Goal: Transaction & Acquisition: Purchase product/service

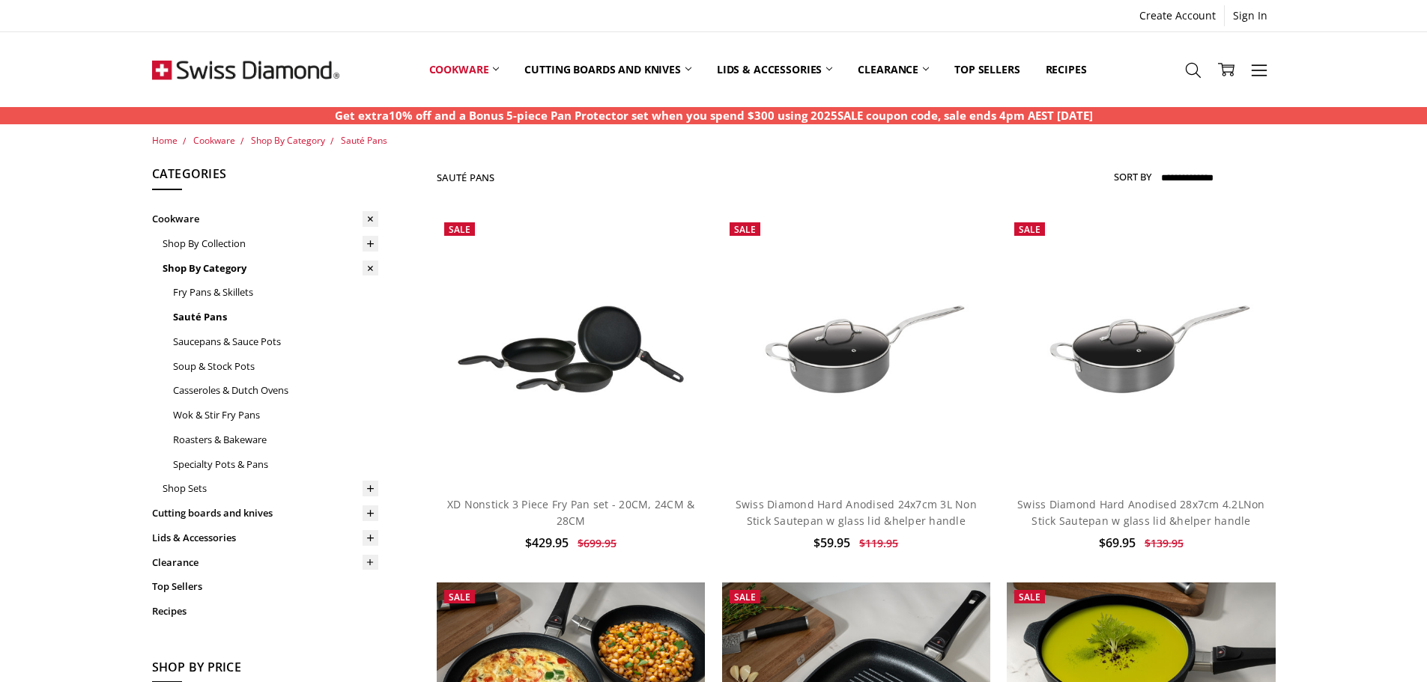
click at [1153, 514] on link "Swiss Diamond Hard Anodised 28x7cm 4.2LNon Stick Sautepan w glass lid &helper h…" at bounding box center [1141, 512] width 248 height 31
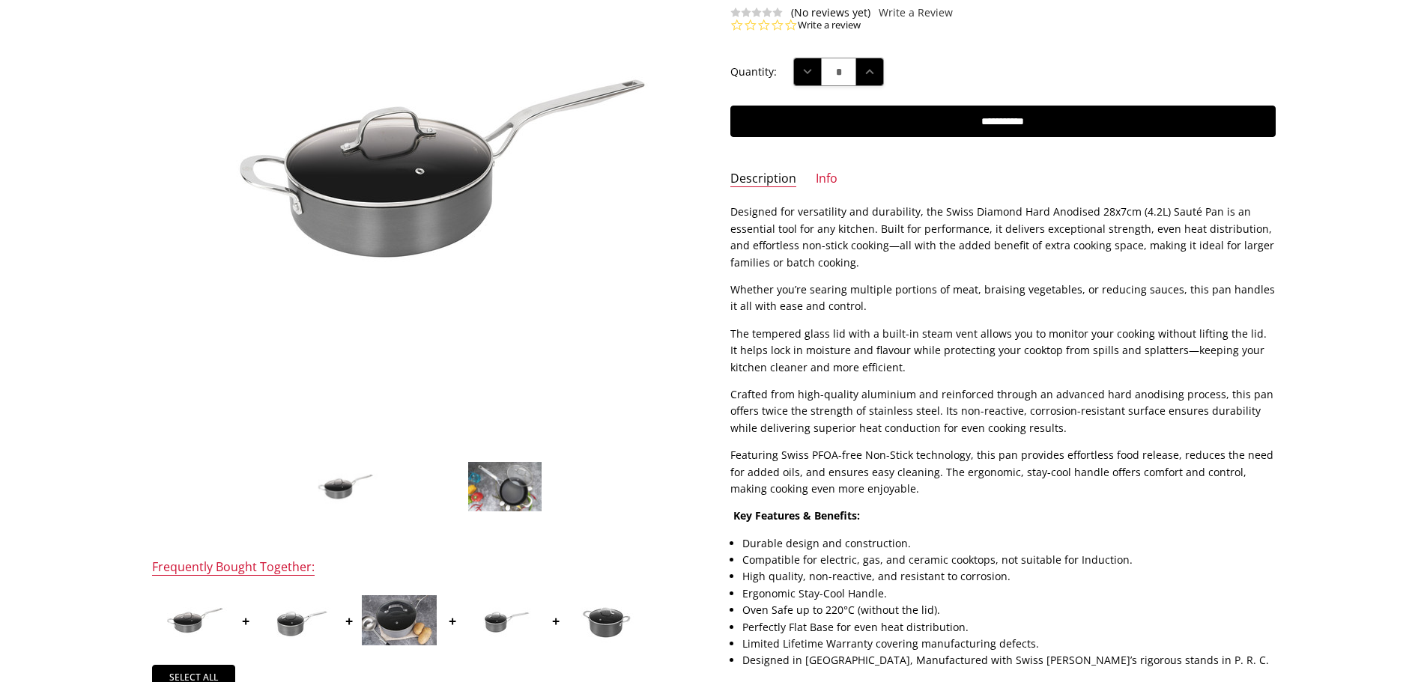
scroll to position [275, 0]
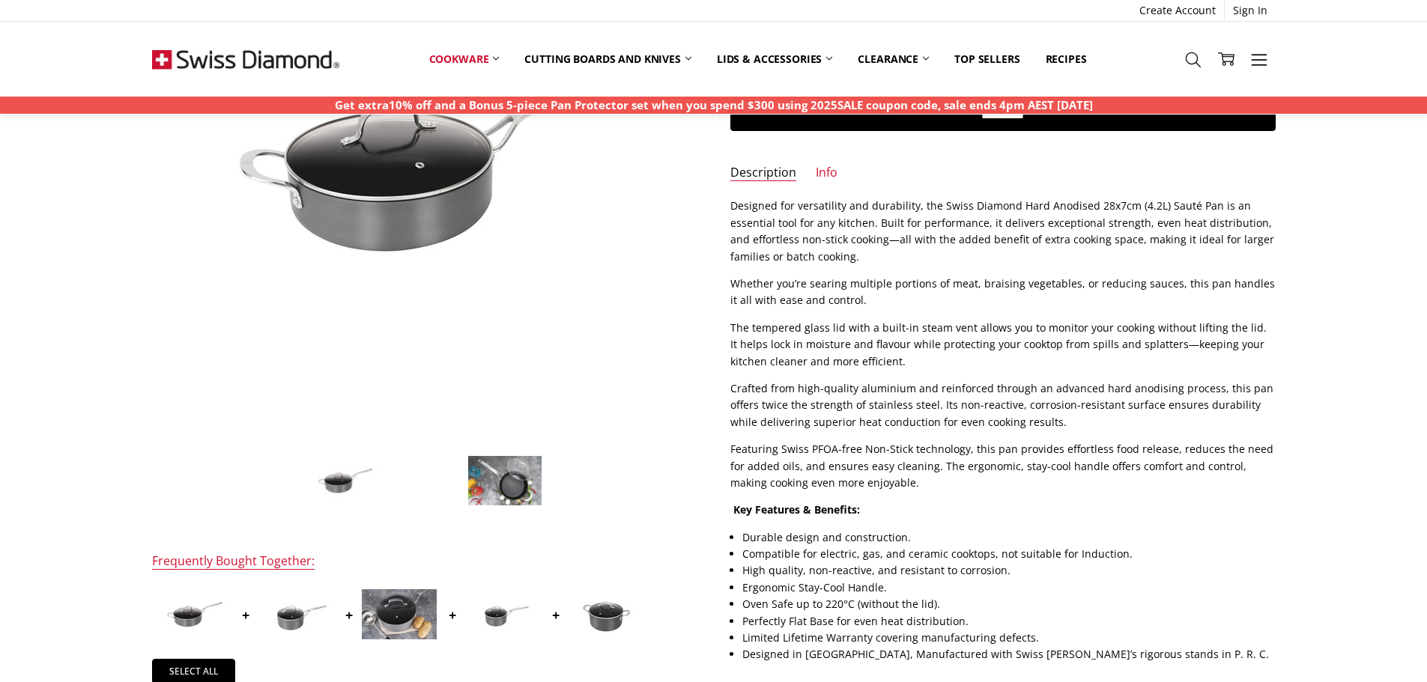
click at [503, 610] on img at bounding box center [502, 614] width 75 height 50
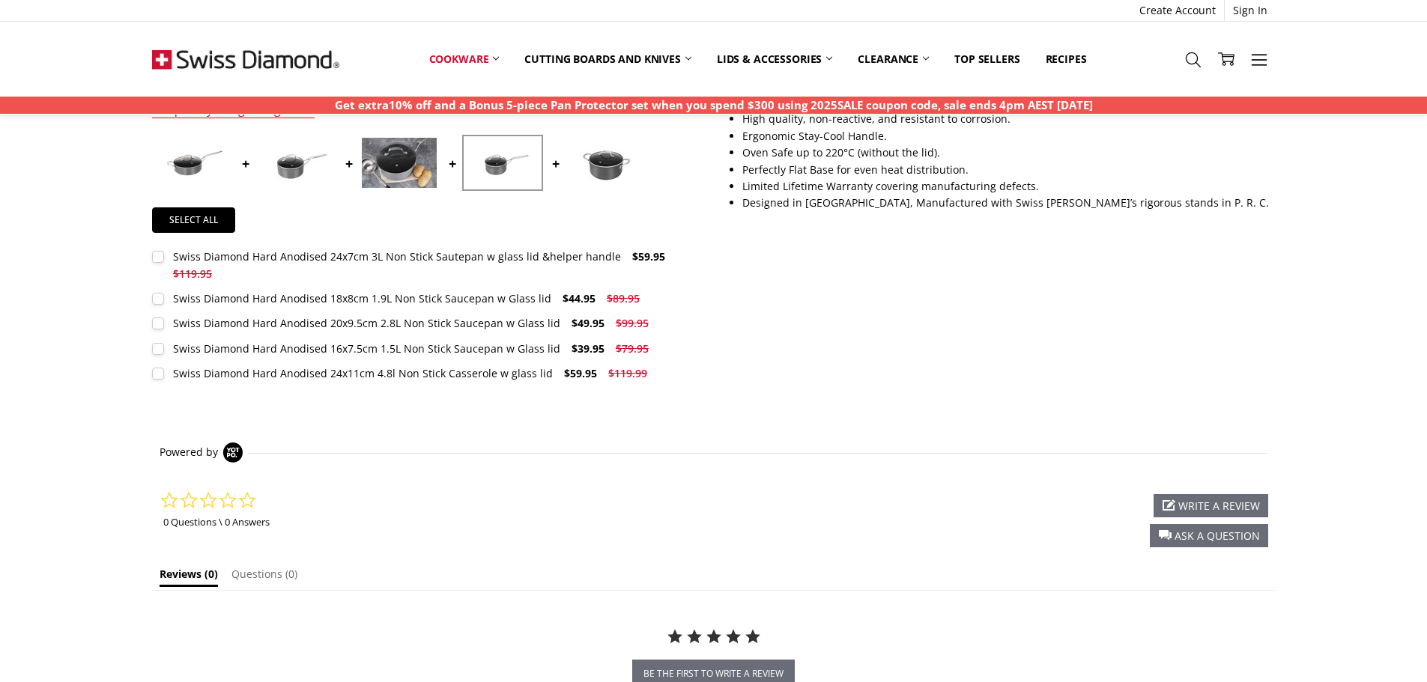
click at [163, 373] on label "Swiss Diamond Hard Anodised 24x11cm 4.8l Non Stick Casserole w glass lid $59.95…" at bounding box center [403, 374] width 503 height 16
click at [161, 347] on label "Swiss Diamond Hard Anodised 16x7.5cm 1.5L Non Stick Saucepan w Glass lid $39.95…" at bounding box center [404, 349] width 505 height 16
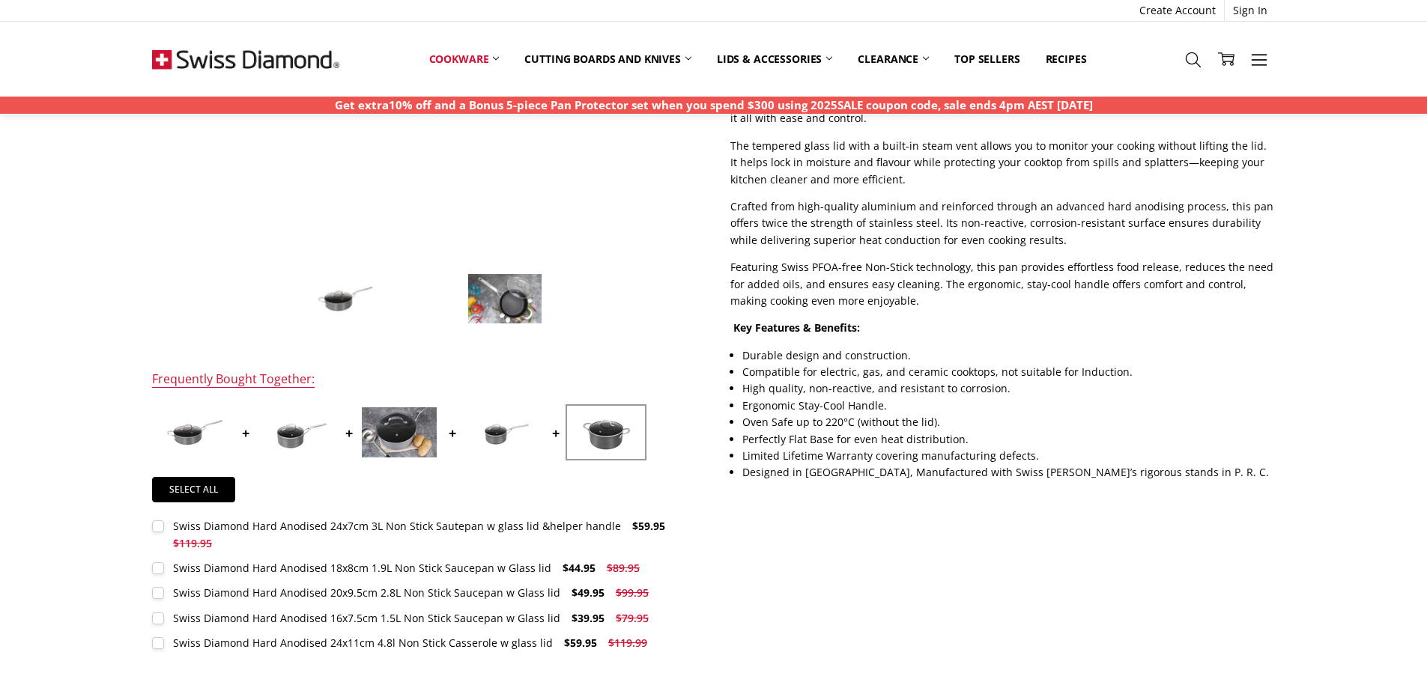
scroll to position [452, 0]
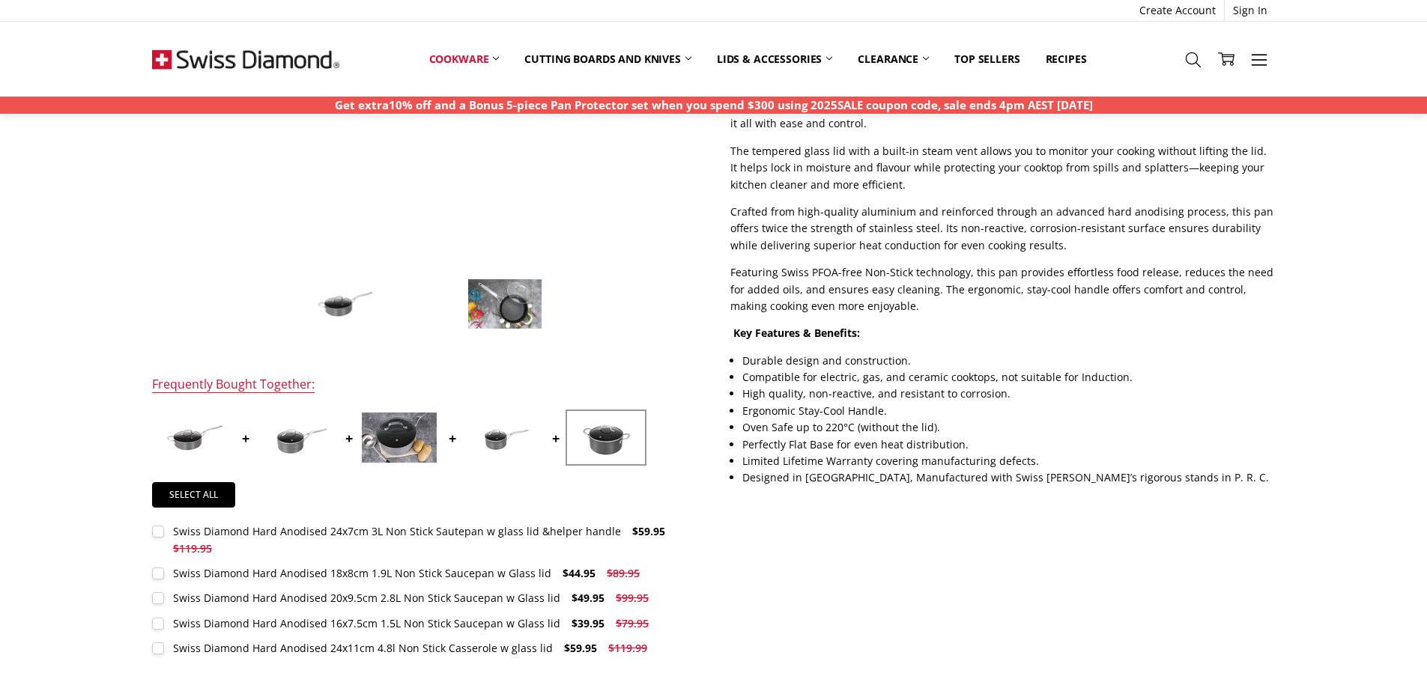
click at [611, 455] on img at bounding box center [606, 438] width 75 height 50
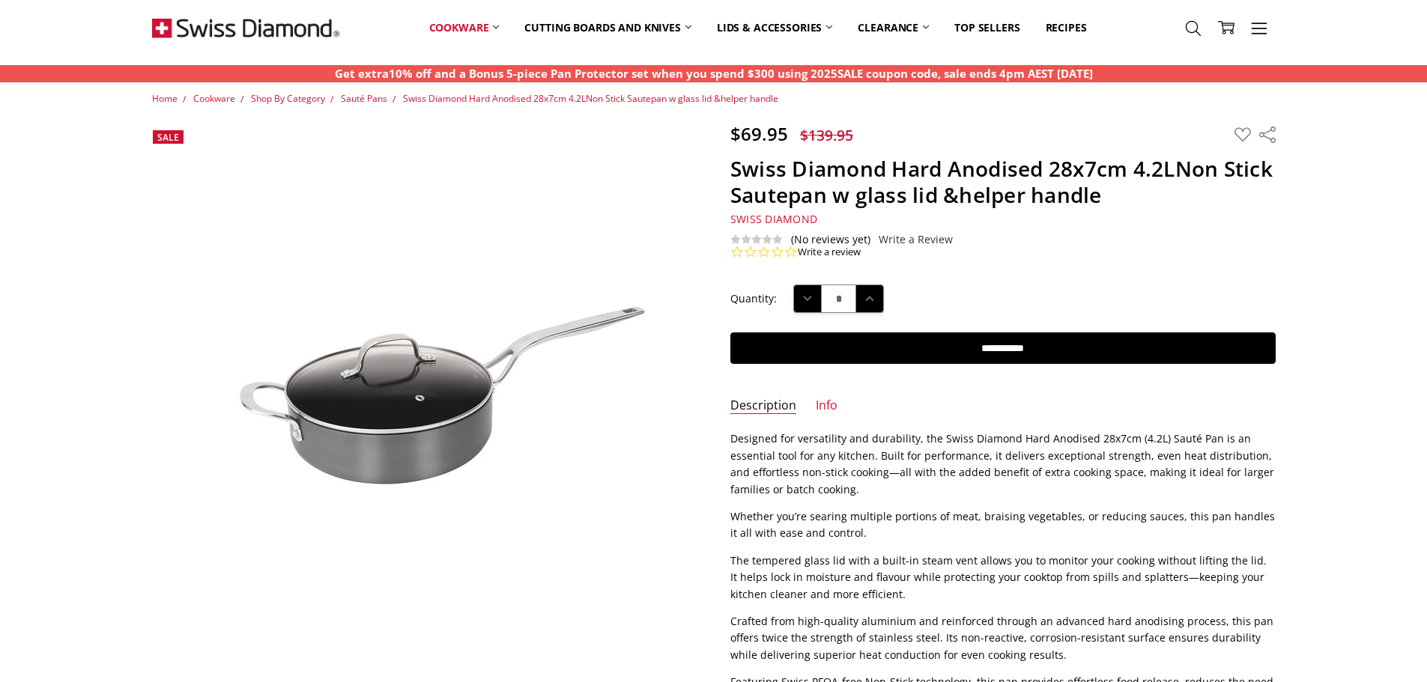
scroll to position [0, 0]
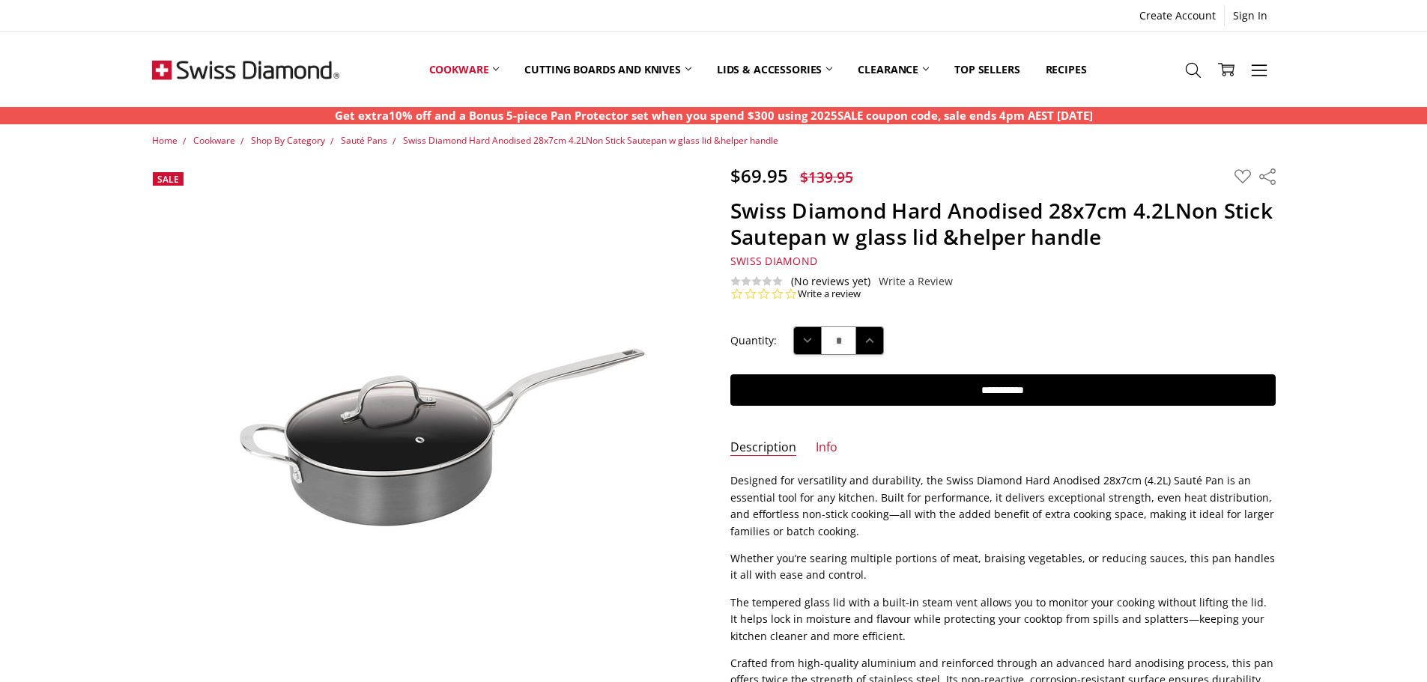
click at [0, 0] on link "Sauté Pans" at bounding box center [0, 0] width 0 height 0
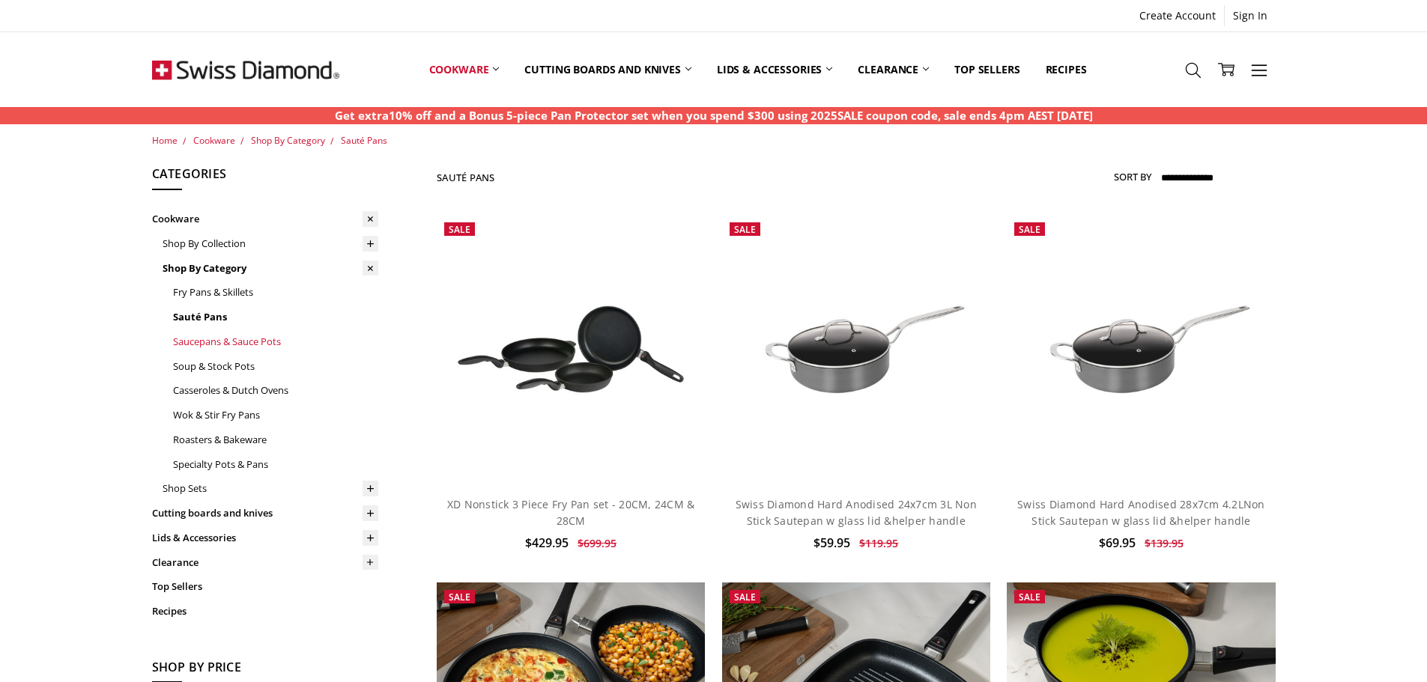
click at [234, 341] on link "Saucepans & Sauce Pots" at bounding box center [275, 342] width 205 height 25
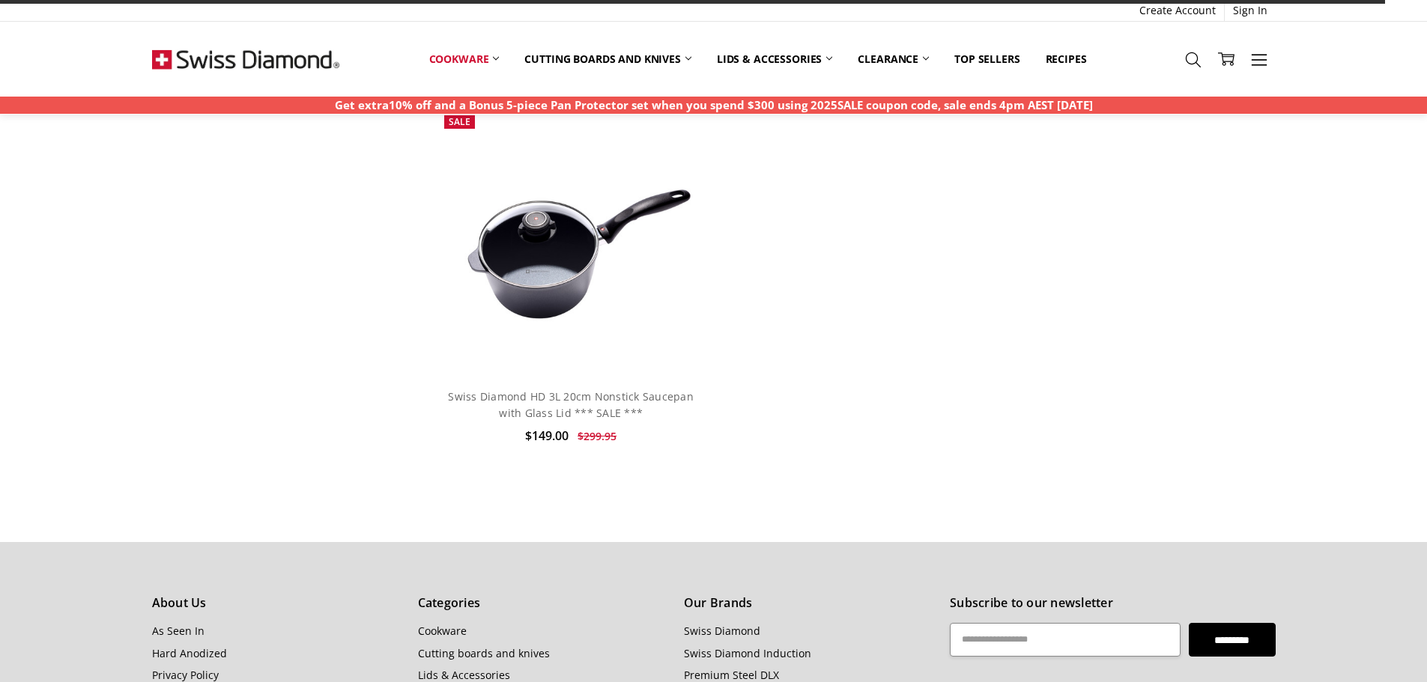
scroll to position [7690, 0]
